Goal: Task Accomplishment & Management: Complete application form

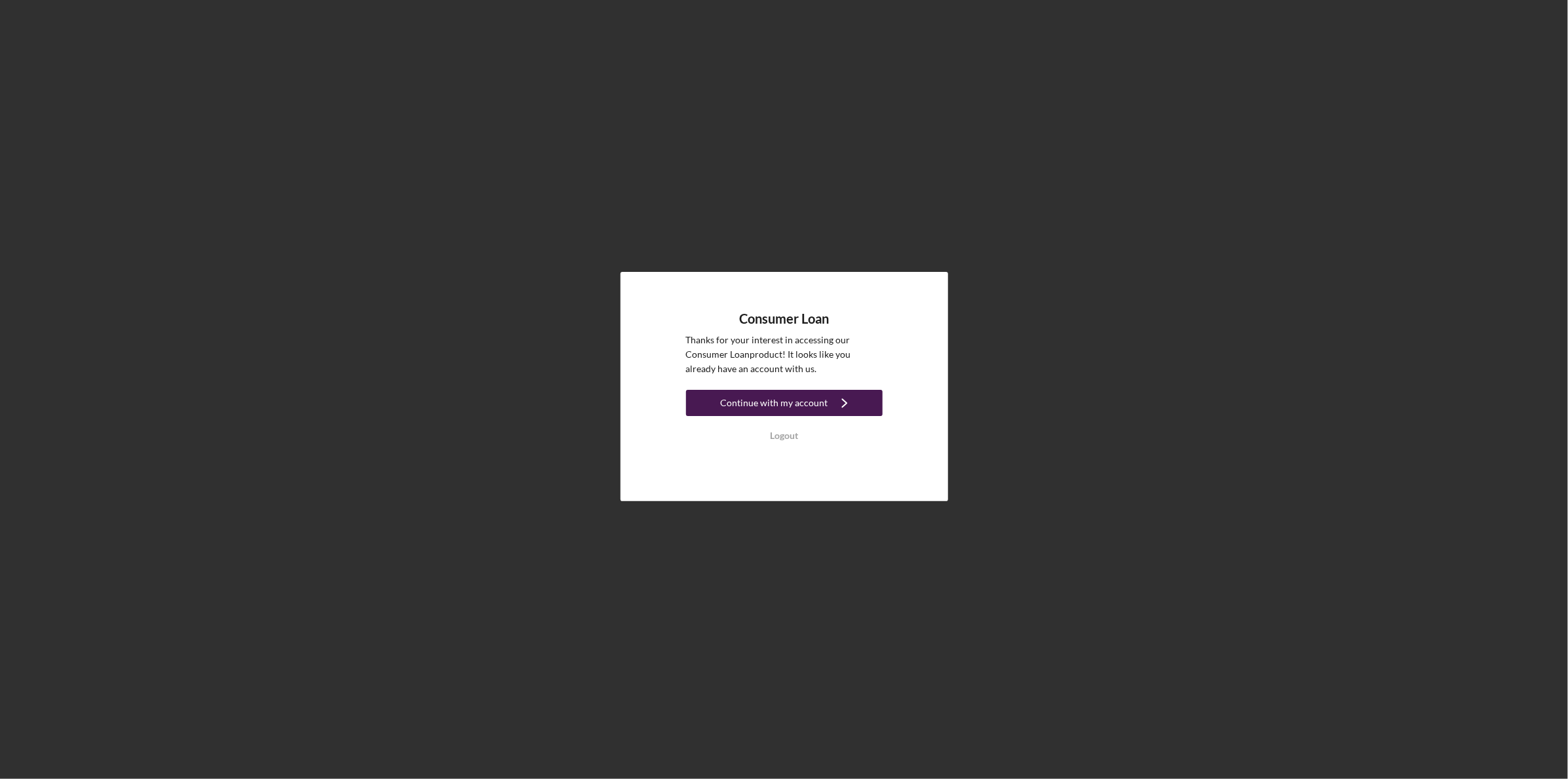
click at [814, 398] on div "Continue with my account" at bounding box center [775, 403] width 108 height 27
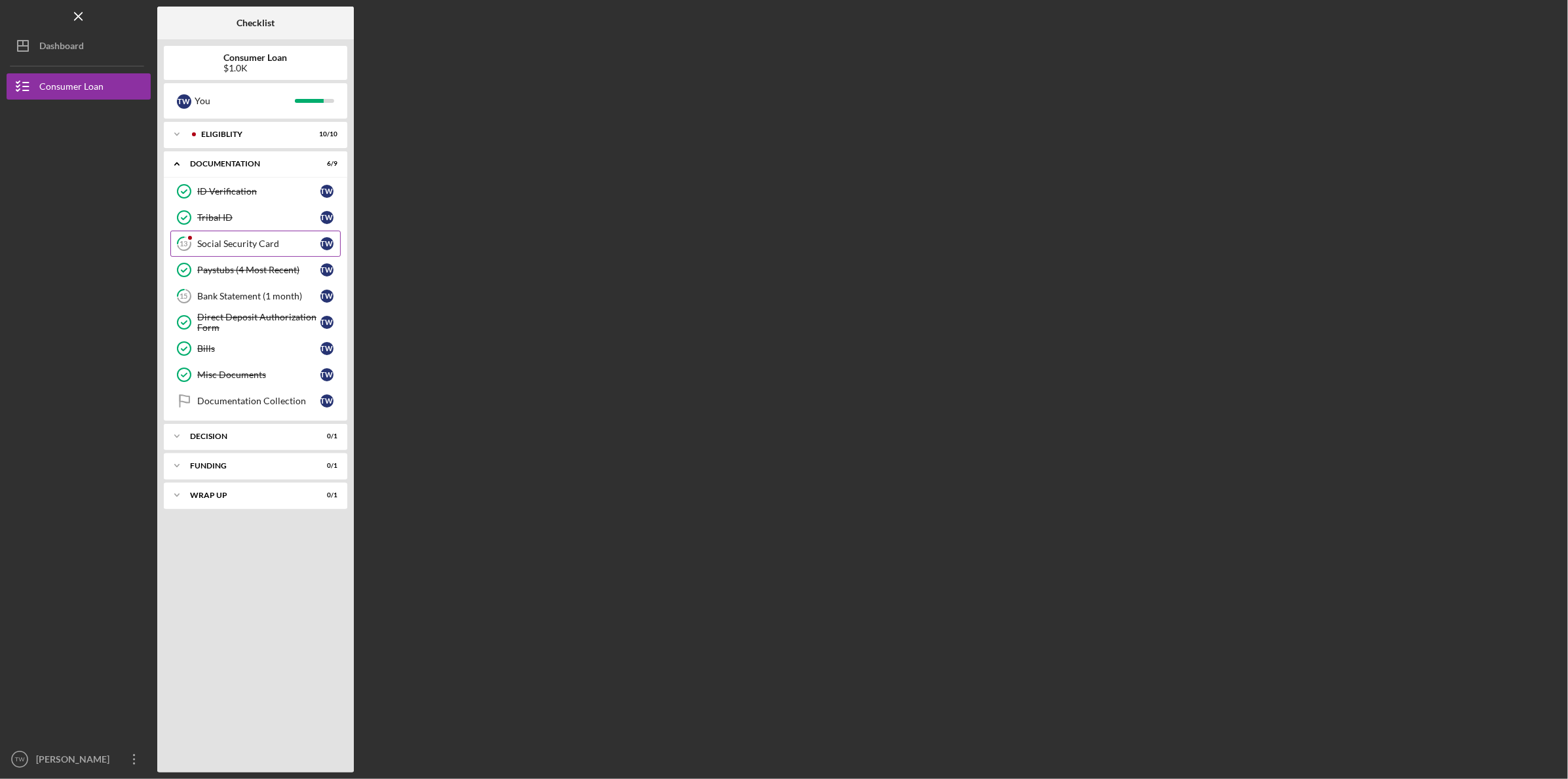
click at [250, 244] on div "Social Security Card" at bounding box center [258, 243] width 123 height 10
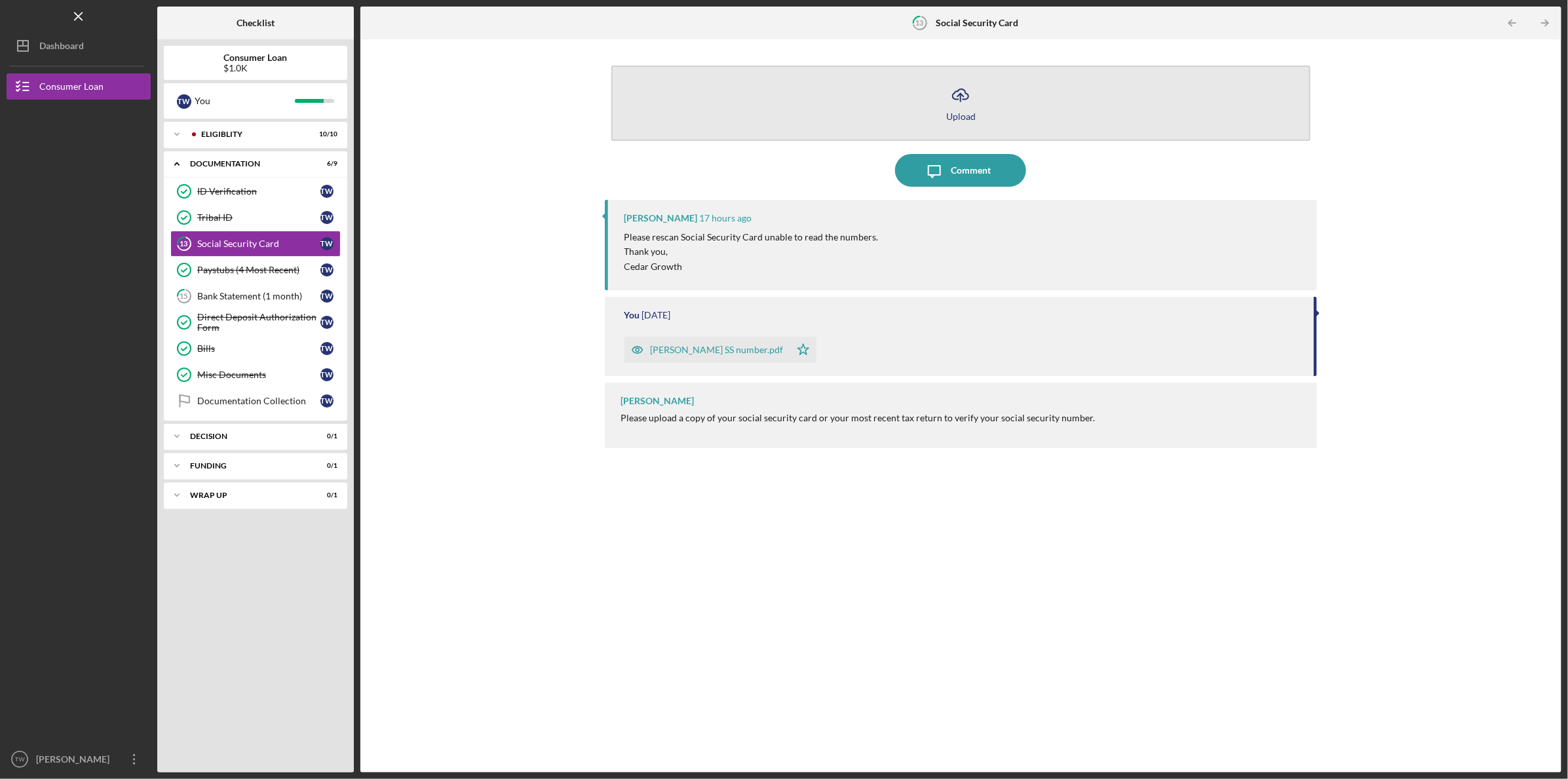
click at [960, 98] on line "button" at bounding box center [960, 97] width 0 height 8
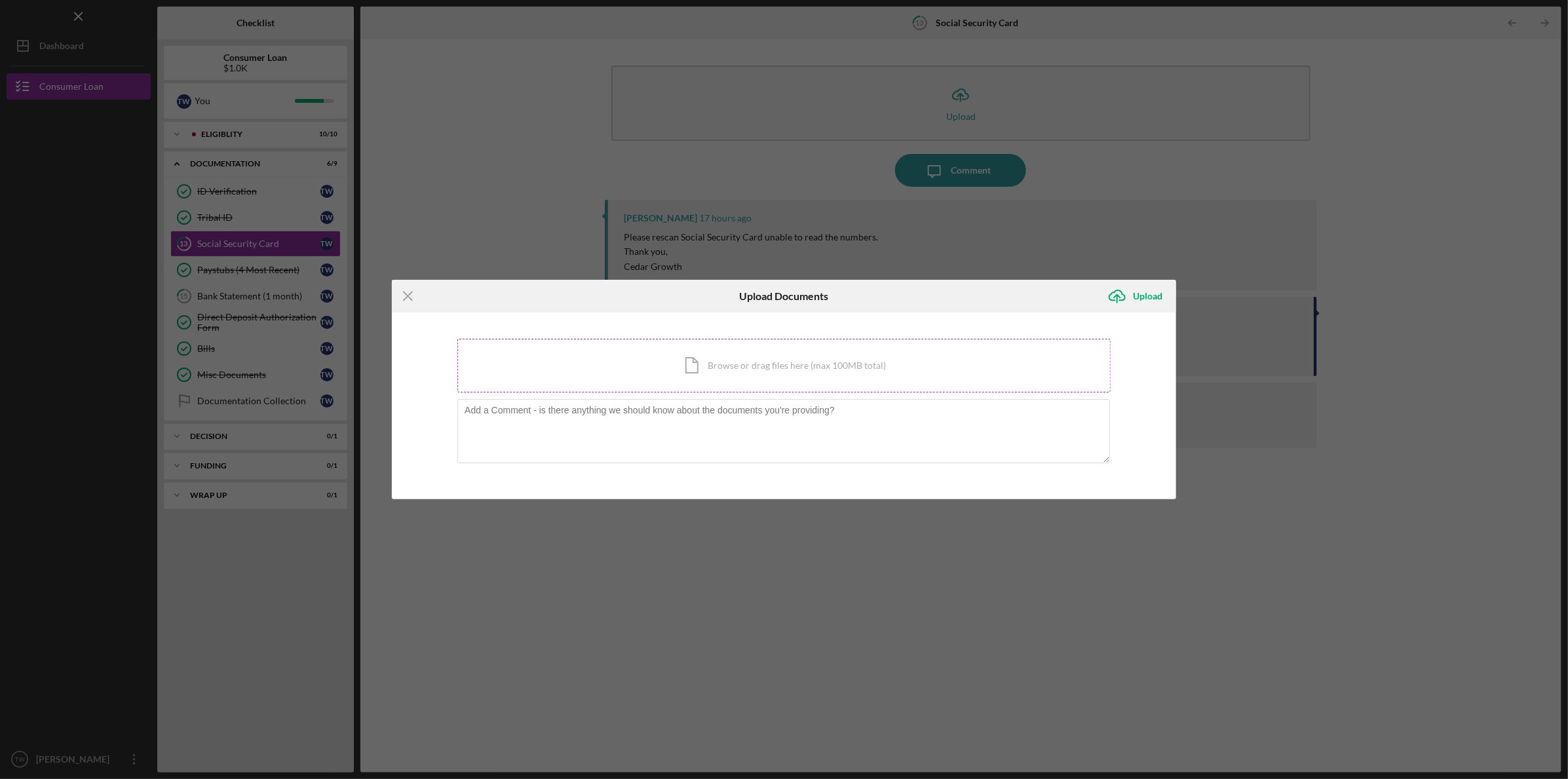
click at [738, 360] on div "Icon/Document Browse or drag files here (max 100MB total) Tap to choose files o…" at bounding box center [784, 365] width 653 height 54
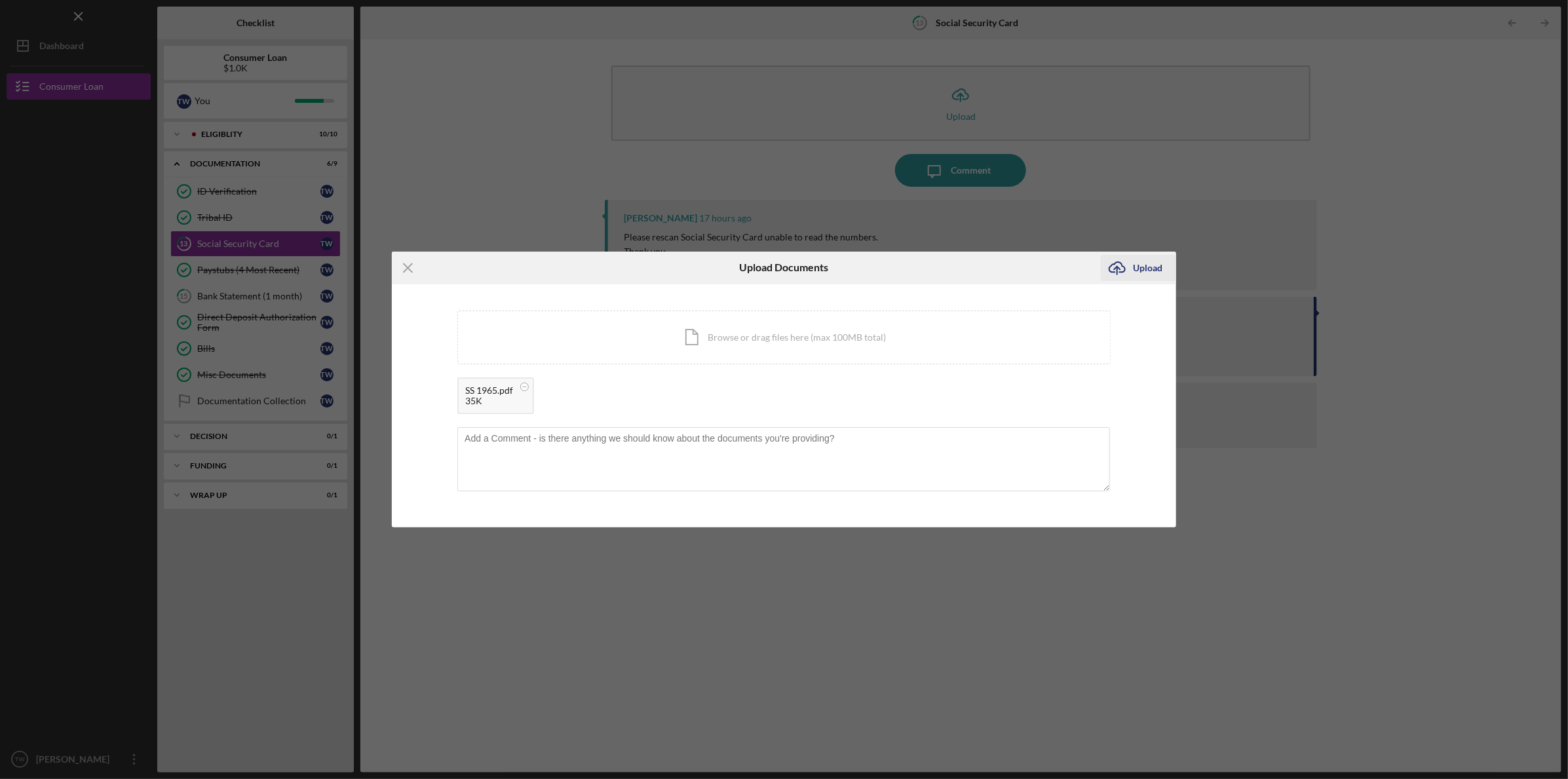
click at [1150, 266] on div "Upload" at bounding box center [1148, 268] width 29 height 27
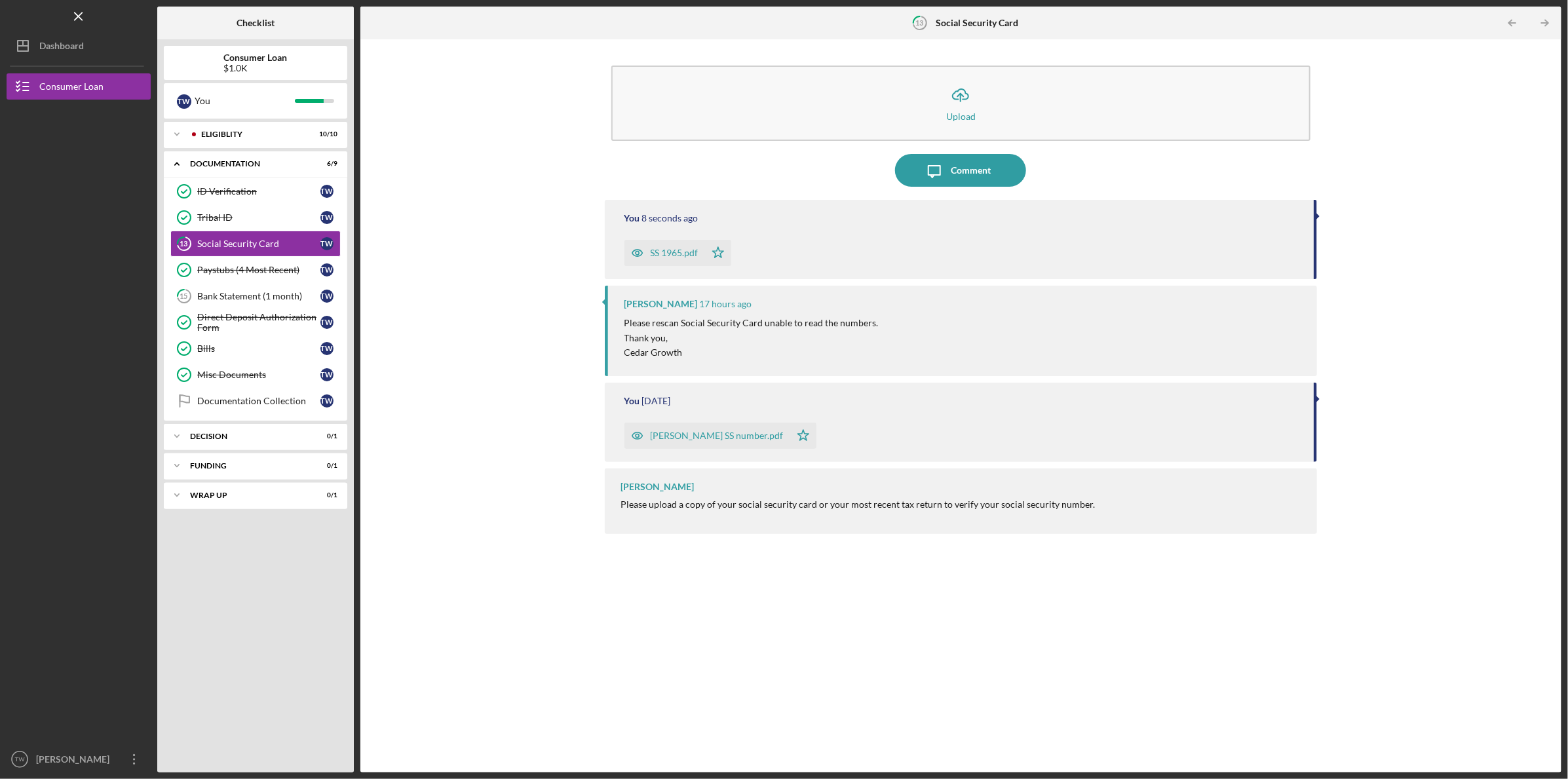
click at [661, 251] on div "SS 1965.pdf" at bounding box center [675, 253] width 48 height 10
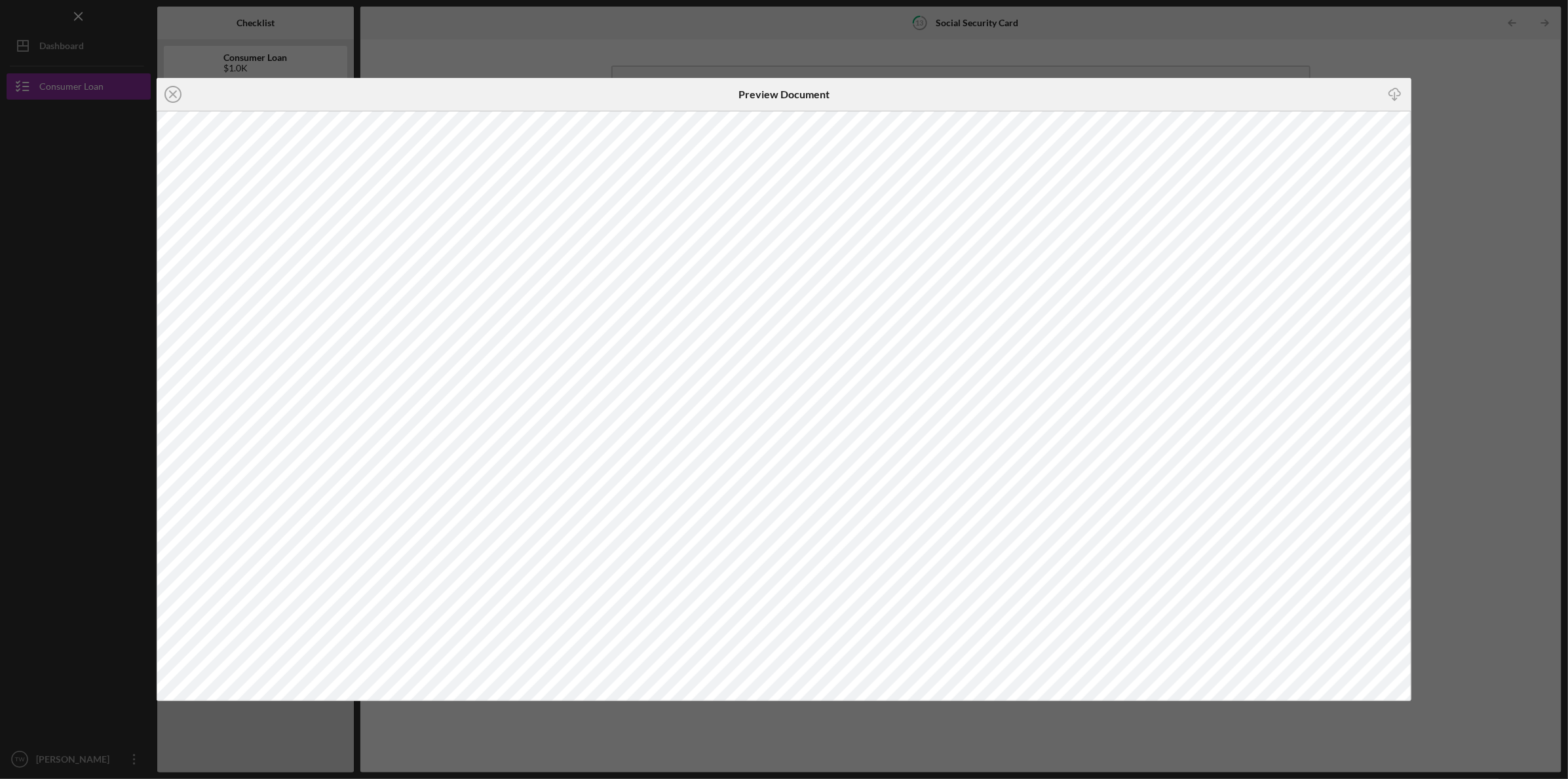
click at [1500, 67] on div "Icon/Close Preview Document Icon/Download" at bounding box center [784, 389] width 1568 height 779
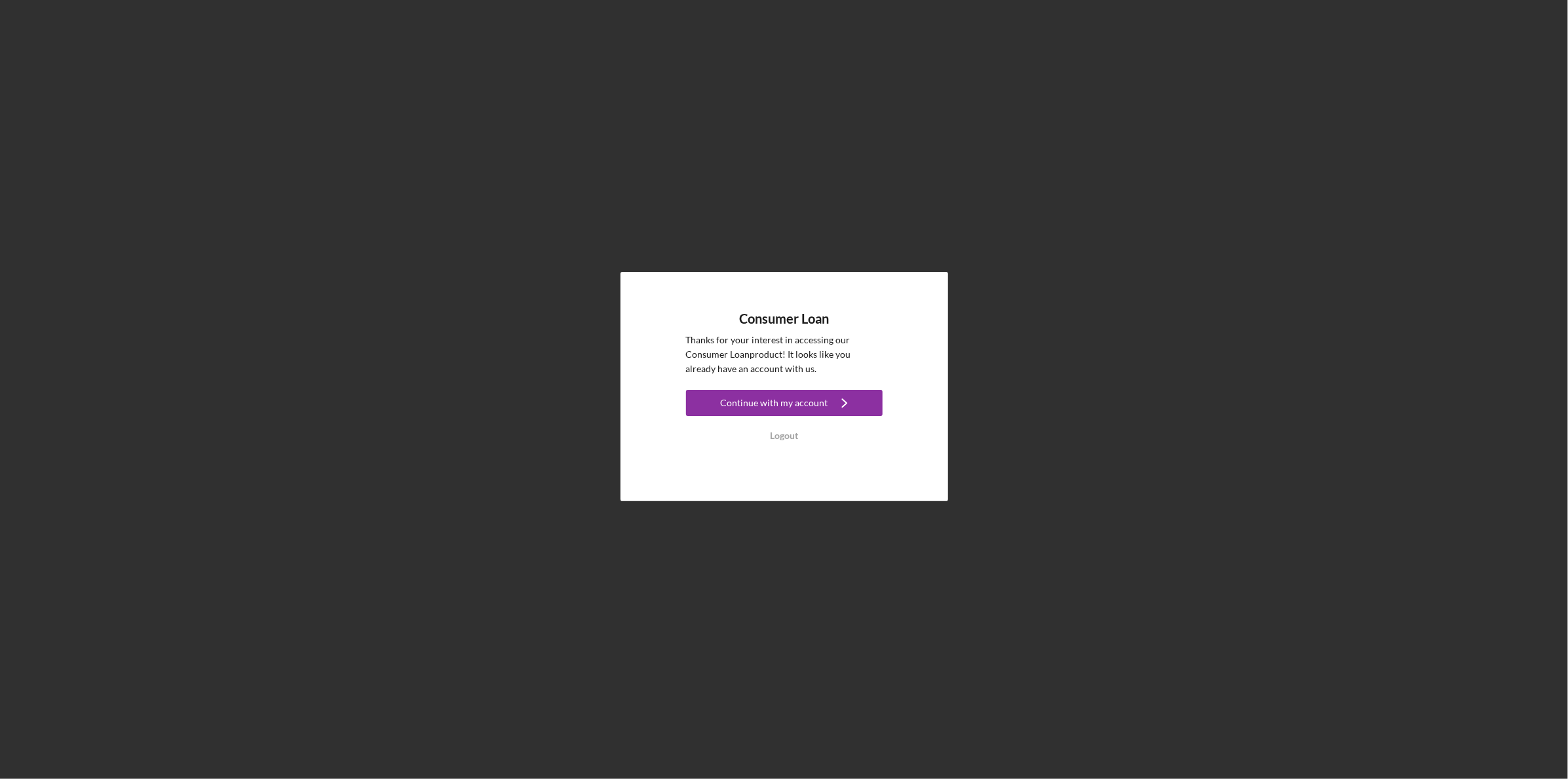
click at [835, 400] on icon "Icon/Navigate" at bounding box center [844, 403] width 33 height 33
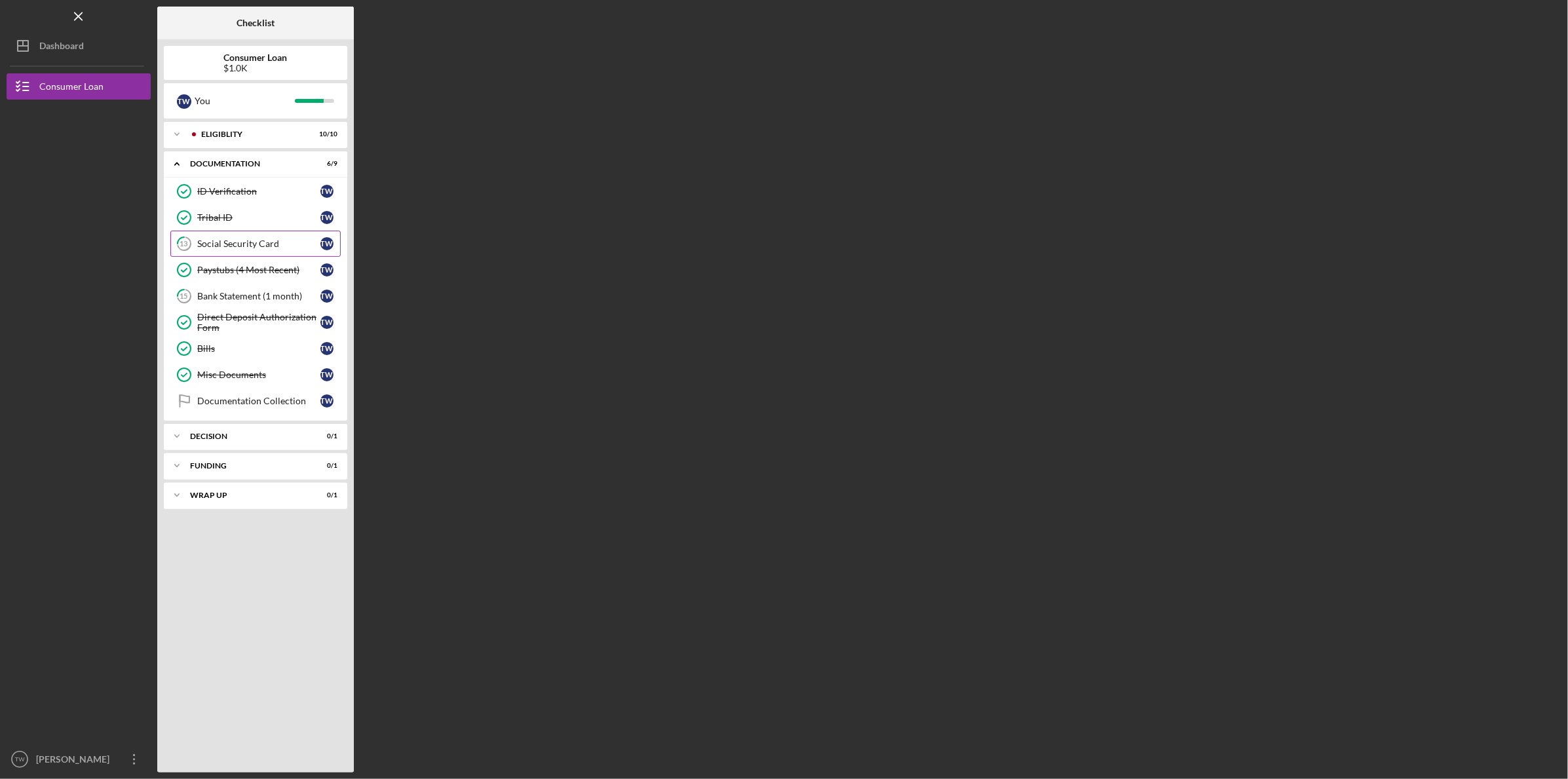
click at [273, 231] on link "13 Social Security Card T W" at bounding box center [255, 244] width 170 height 27
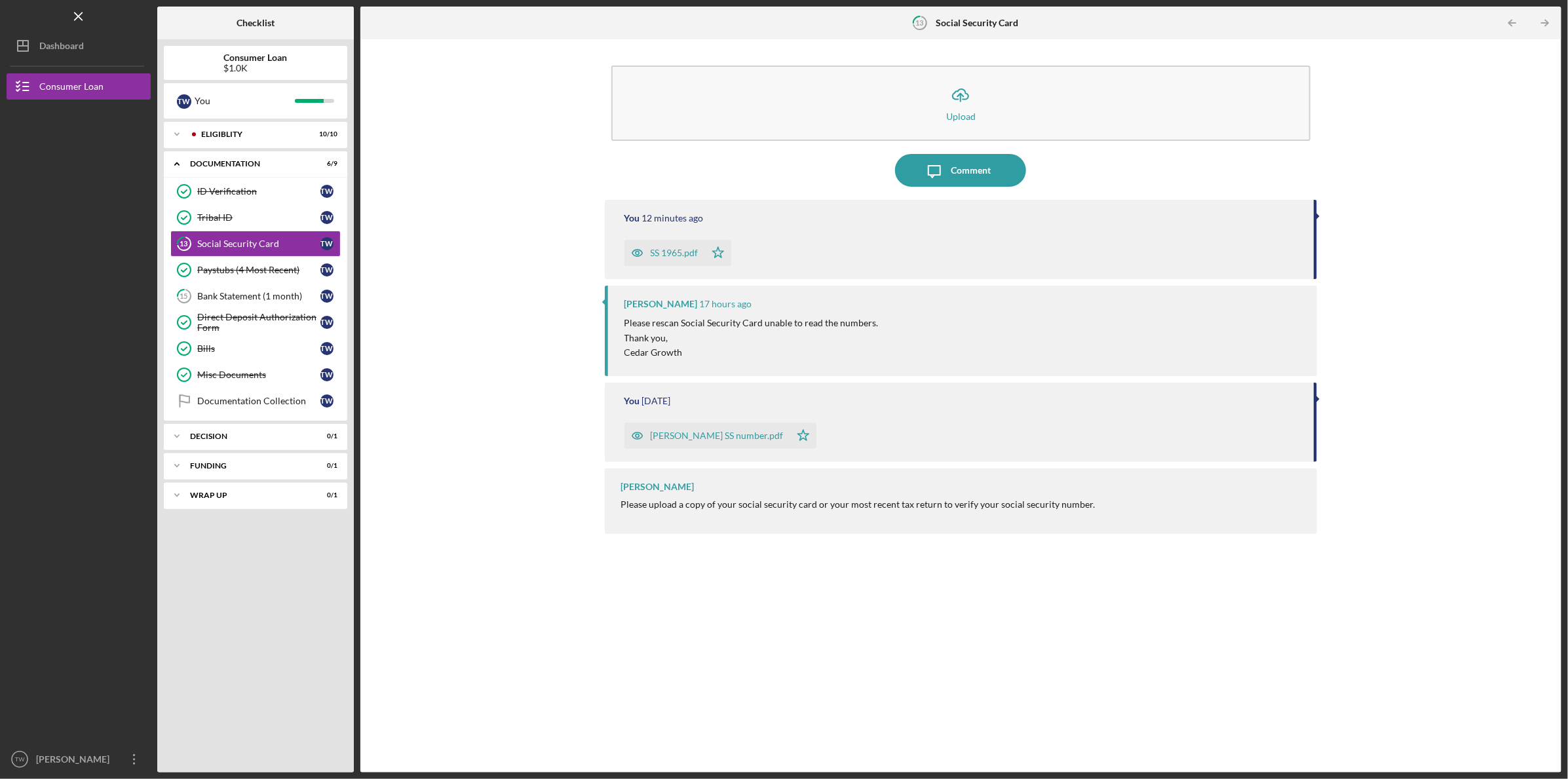
click at [678, 249] on div "SS 1965.pdf" at bounding box center [675, 253] width 48 height 10
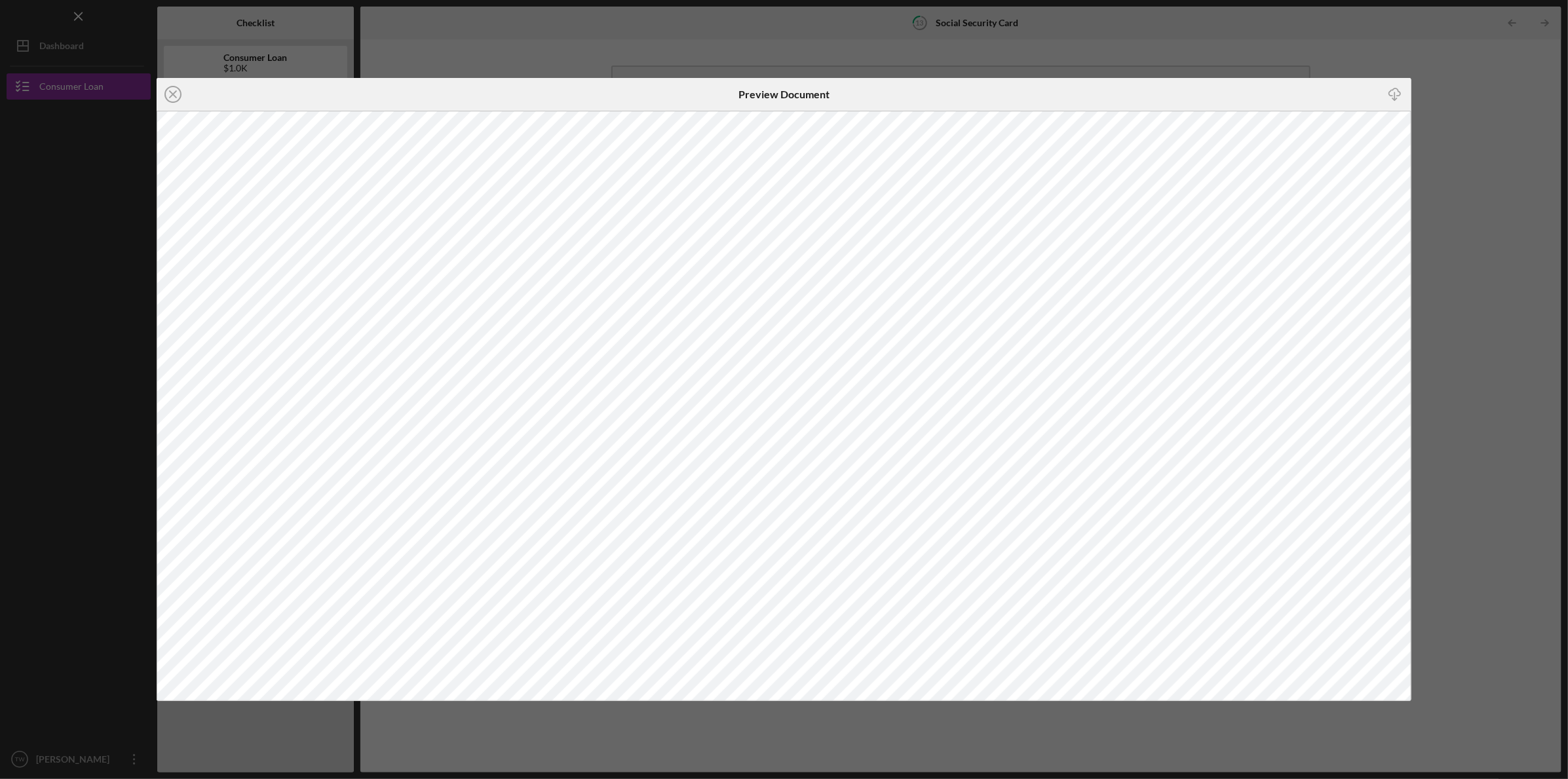
click at [1506, 282] on div "Icon/Close Preview Document Icon/Download" at bounding box center [784, 389] width 1568 height 779
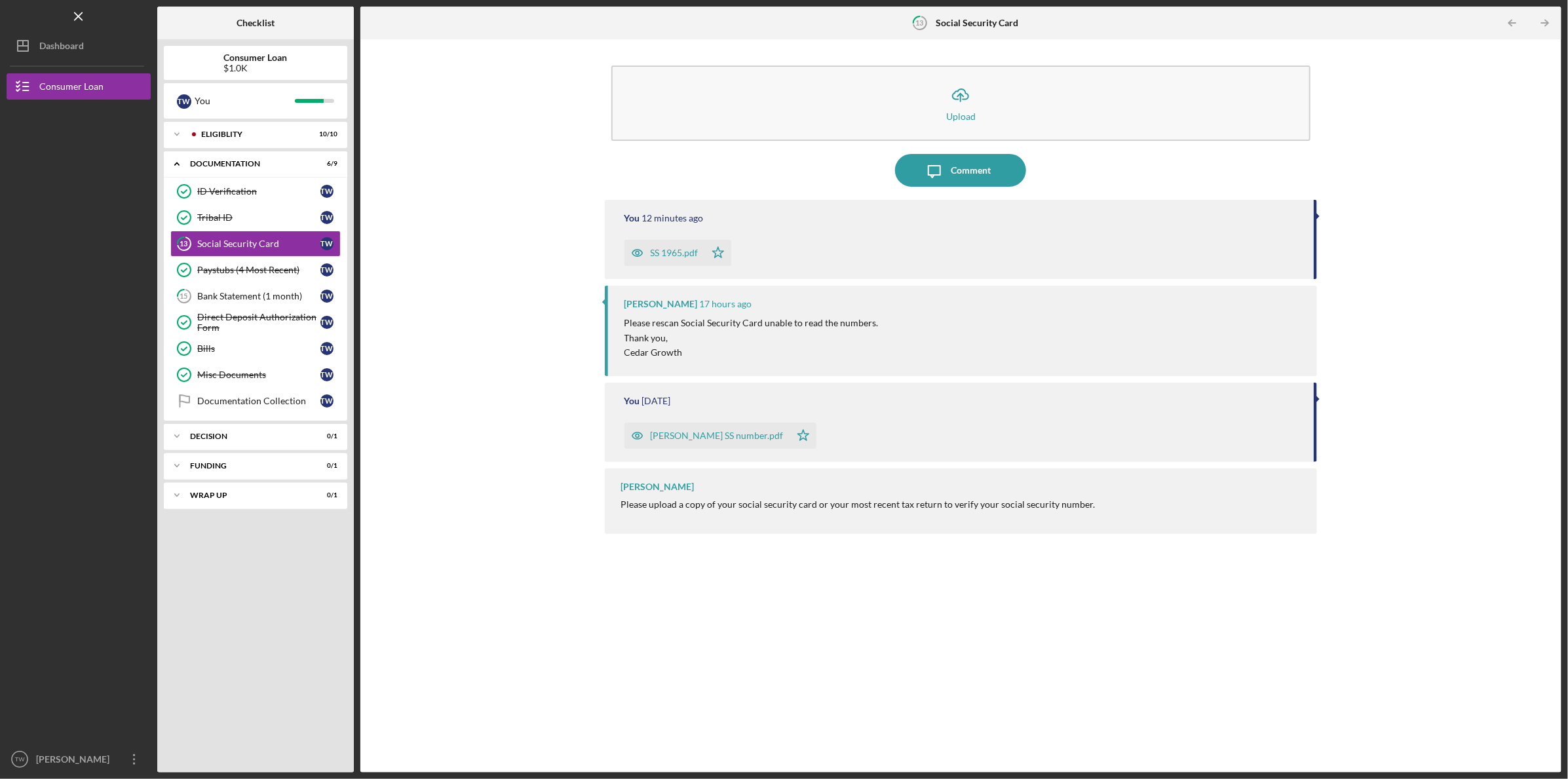
click at [696, 432] on div "[PERSON_NAME] SS number.pdf" at bounding box center [717, 435] width 133 height 10
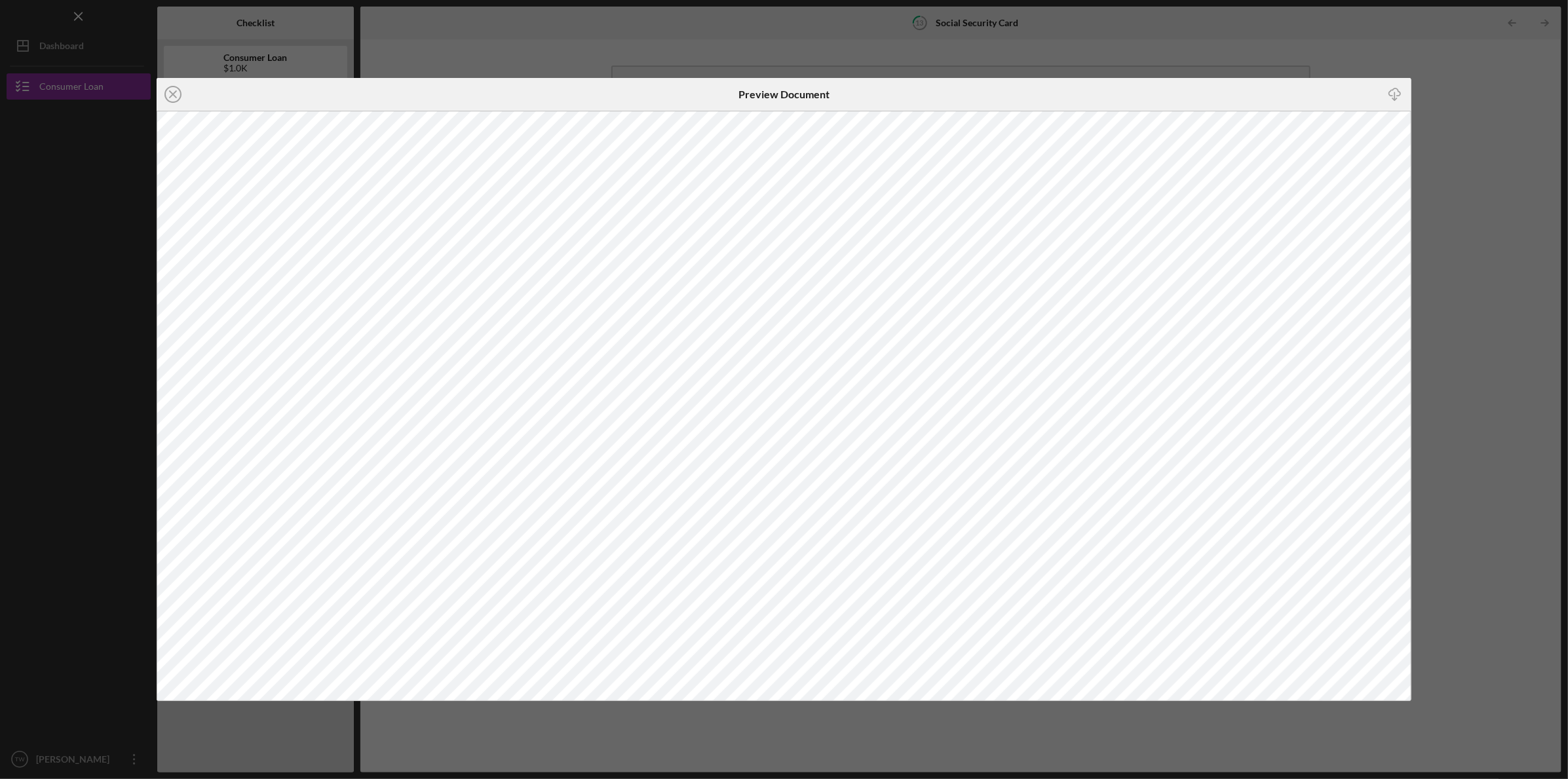
click at [1448, 90] on div "Icon/Close Preview Document Icon/Download" at bounding box center [784, 389] width 1568 height 779
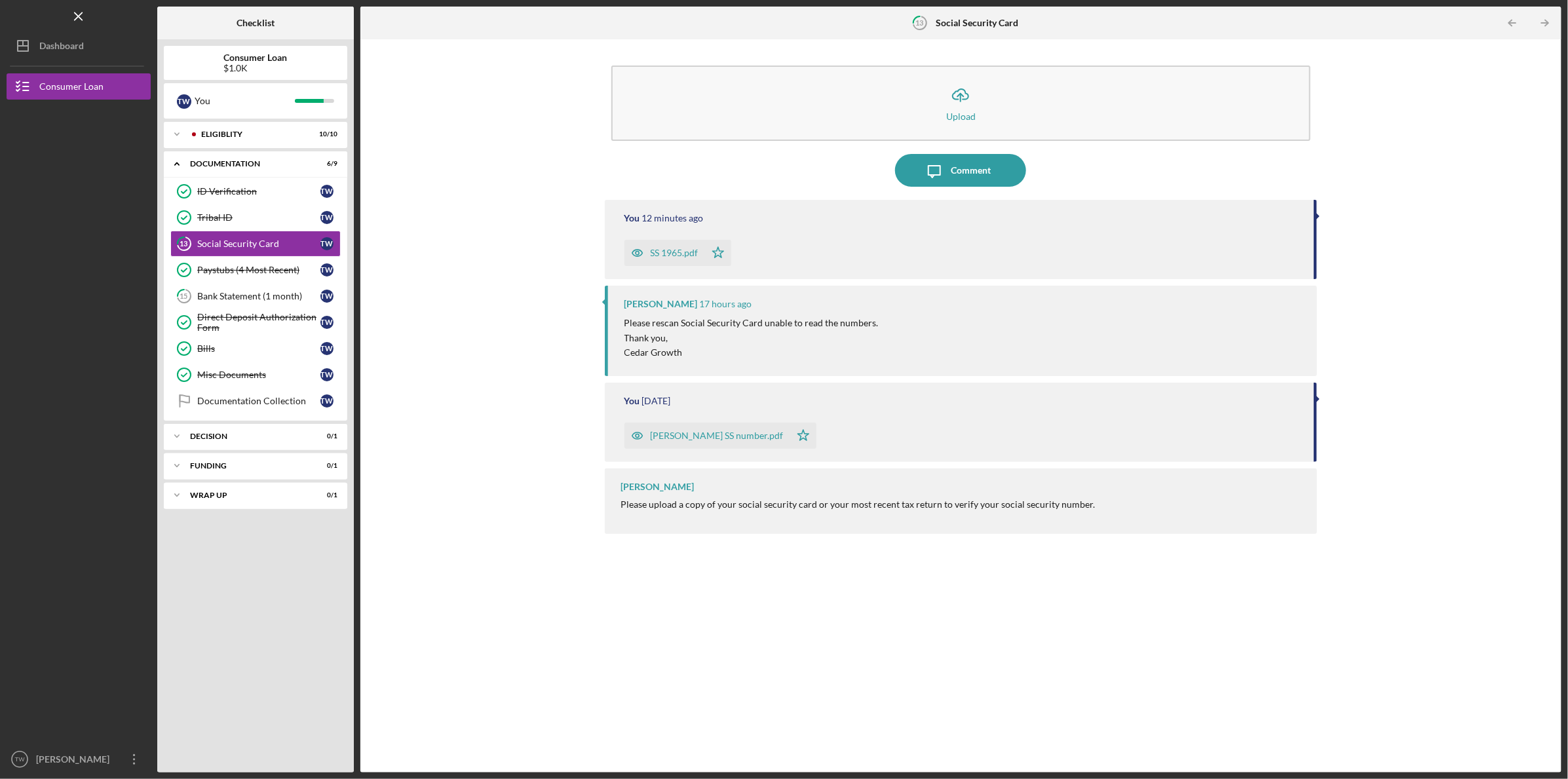
click at [668, 246] on div "SS 1965.pdf" at bounding box center [664, 253] width 80 height 27
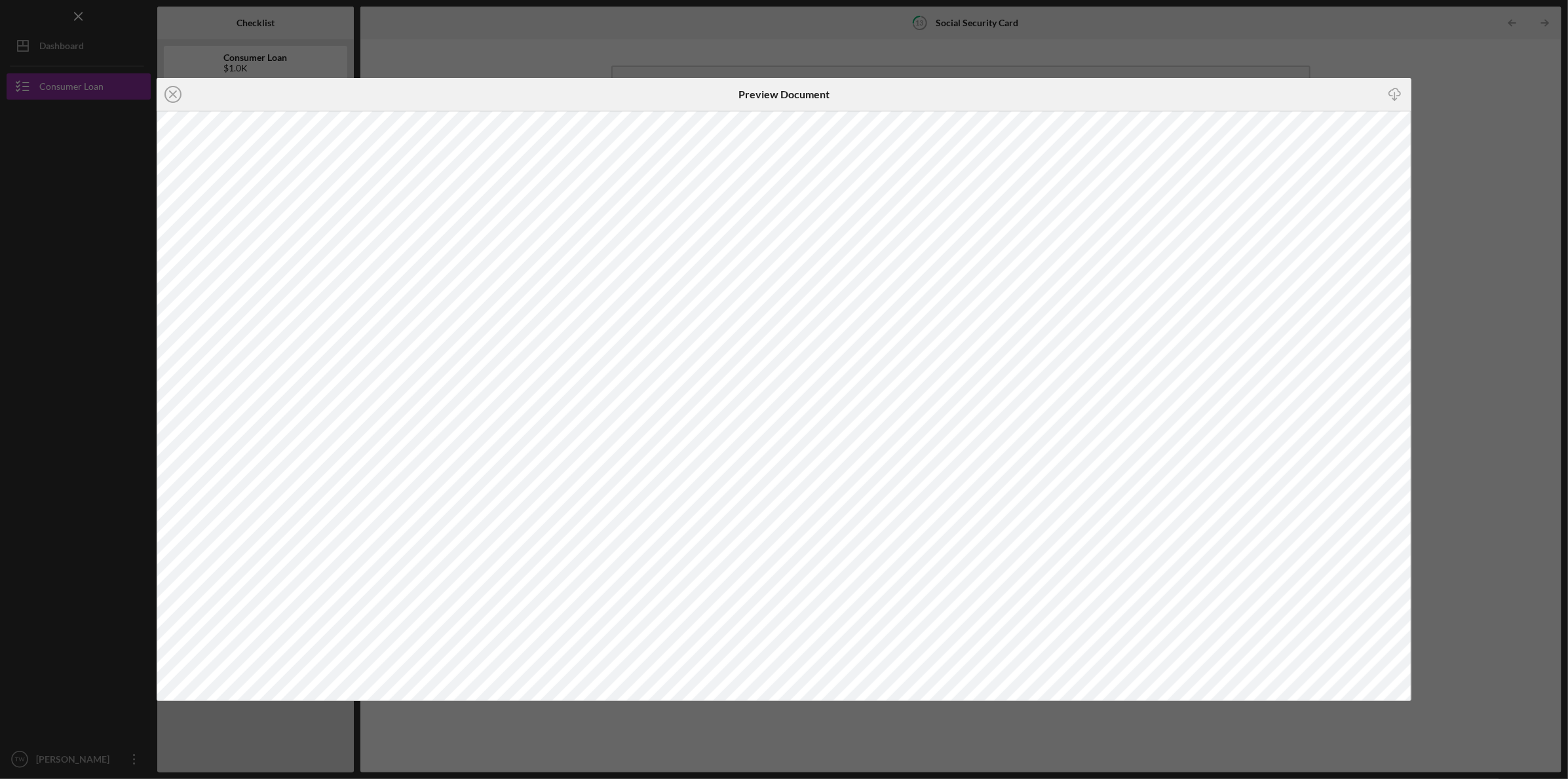
click at [1463, 115] on div "Icon/Close Preview Document Icon/Download" at bounding box center [784, 389] width 1568 height 779
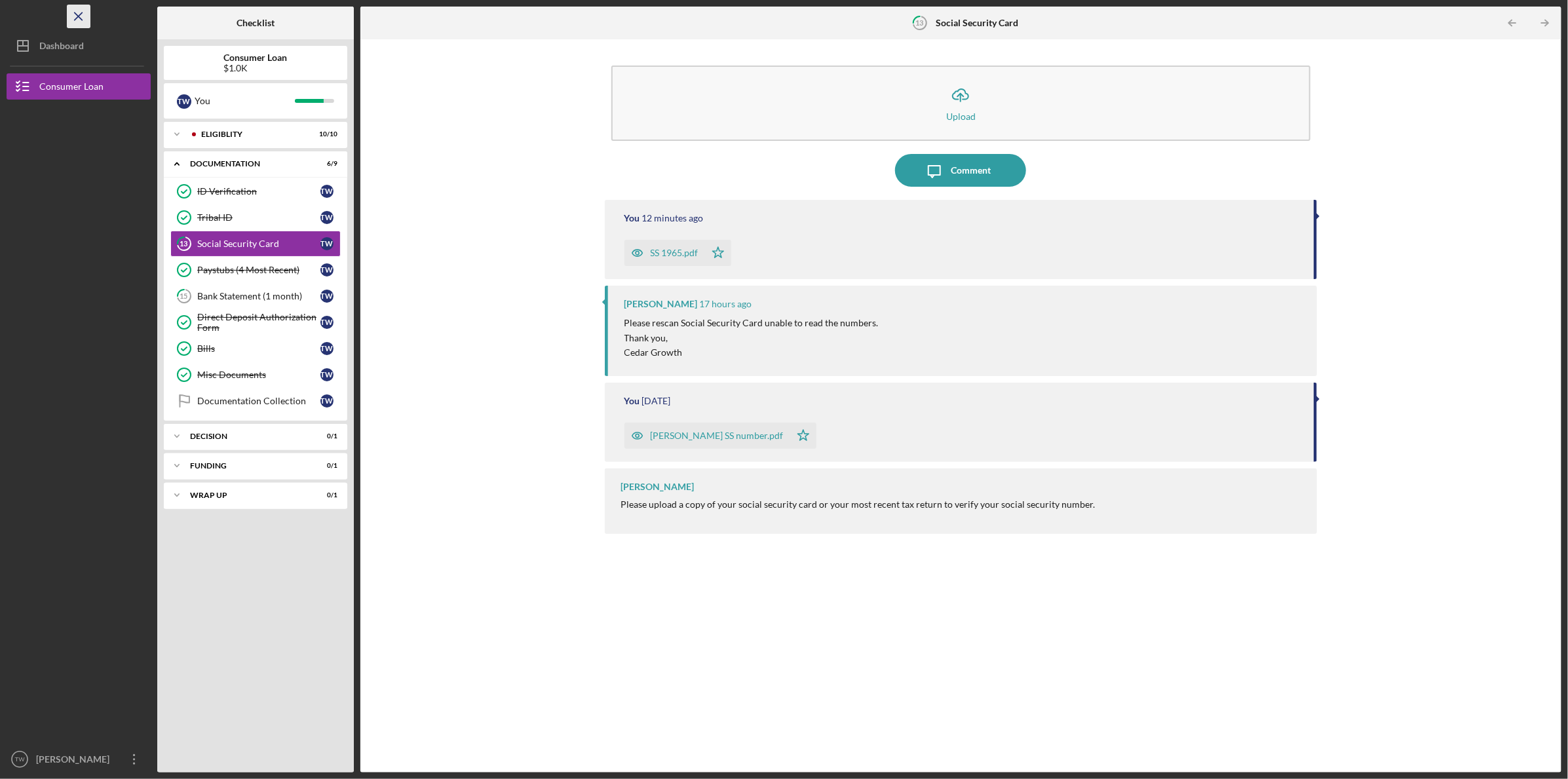
click at [84, 19] on icon "Icon/Menu Close" at bounding box center [79, 16] width 29 height 29
